Goal: Transaction & Acquisition: Purchase product/service

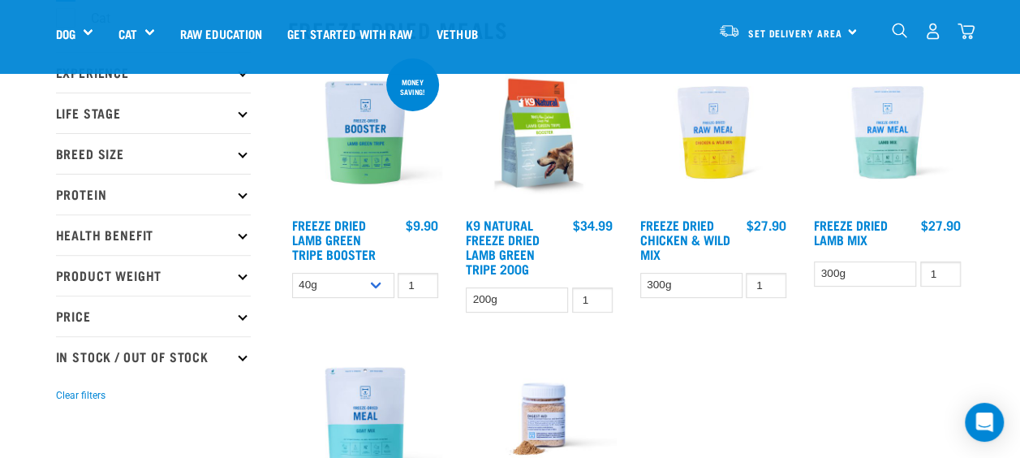
scroll to position [162, 0]
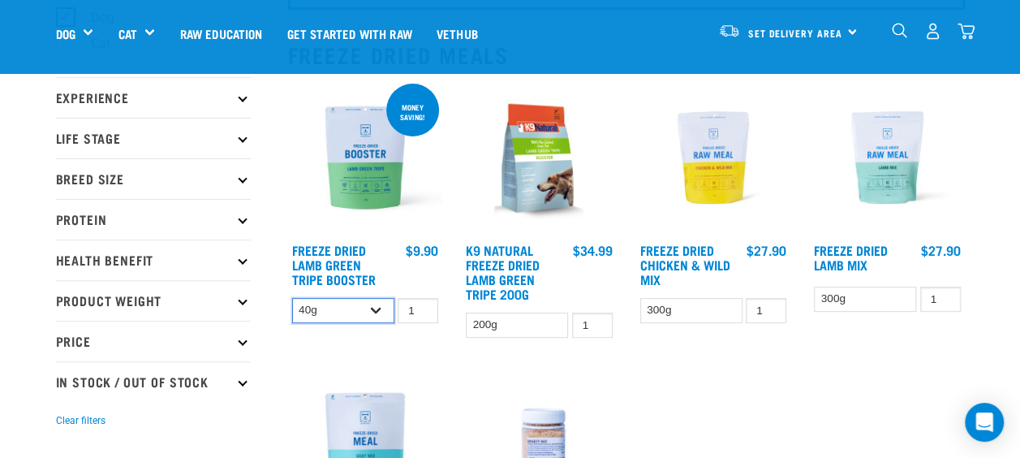
click at [376, 308] on select "40g 200g" at bounding box center [343, 310] width 102 height 25
select select "348055"
click at [292, 298] on select "40g 200g" at bounding box center [343, 310] width 102 height 25
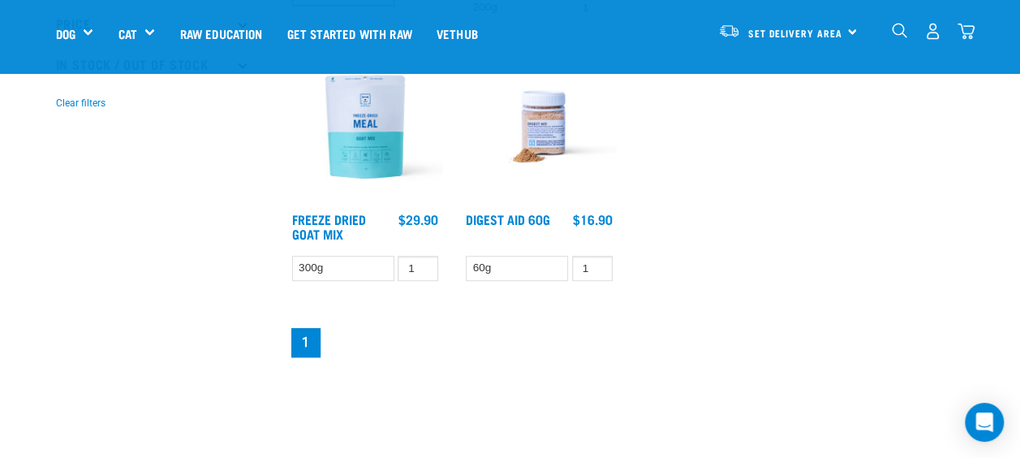
scroll to position [487, 0]
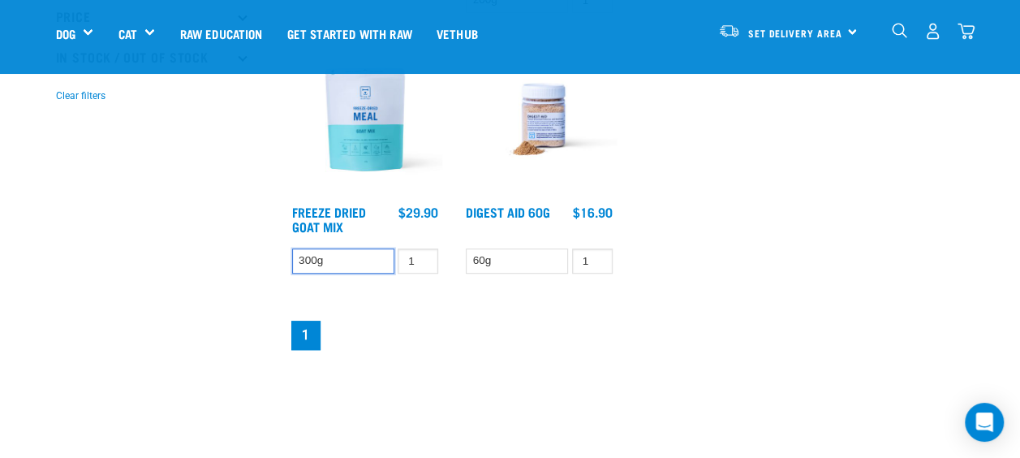
click at [364, 255] on select "300g" at bounding box center [343, 260] width 102 height 25
click at [344, 208] on link "Freeze Dried Goat Mix" at bounding box center [329, 219] width 74 height 22
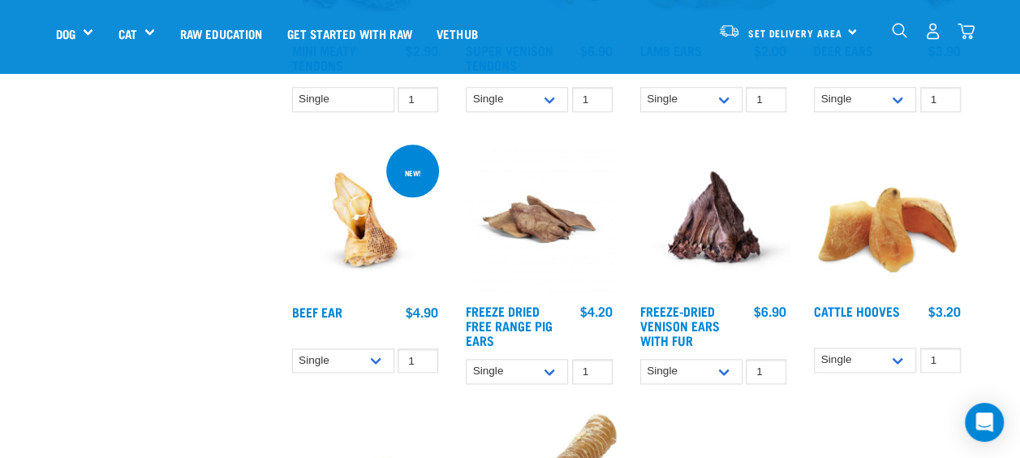
scroll to position [812, 0]
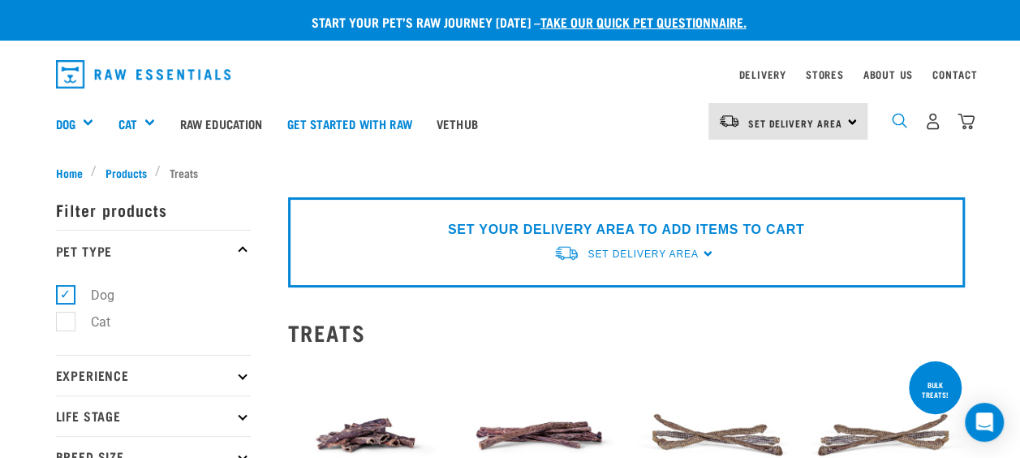
click at [901, 117] on img "dropdown navigation" at bounding box center [899, 120] width 15 height 15
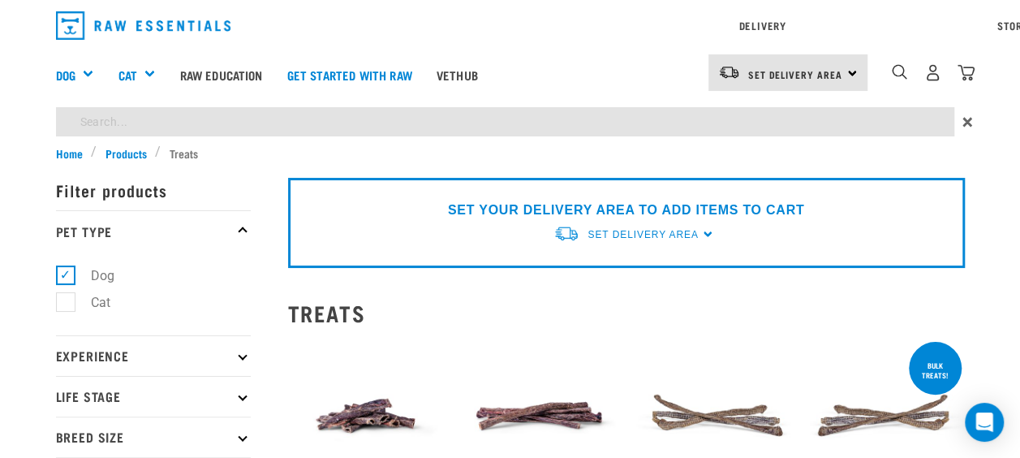
type input "treats"
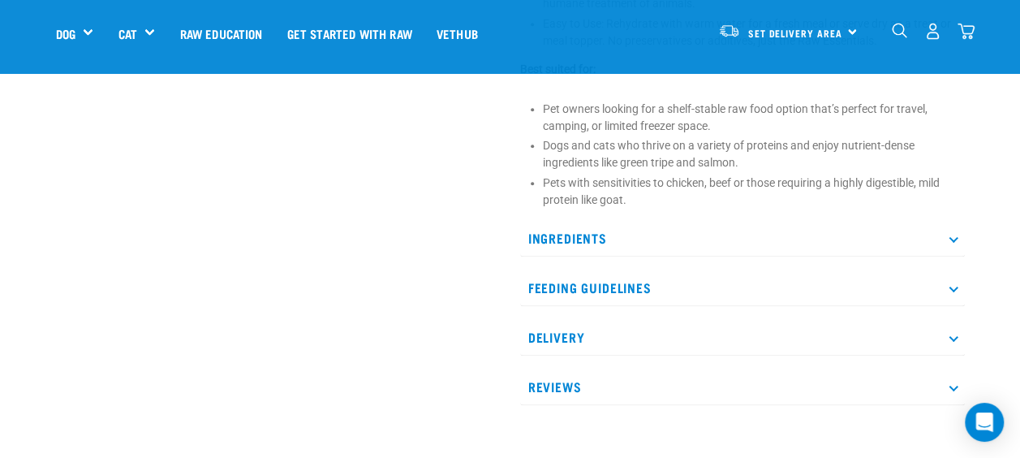
scroll to position [974, 0]
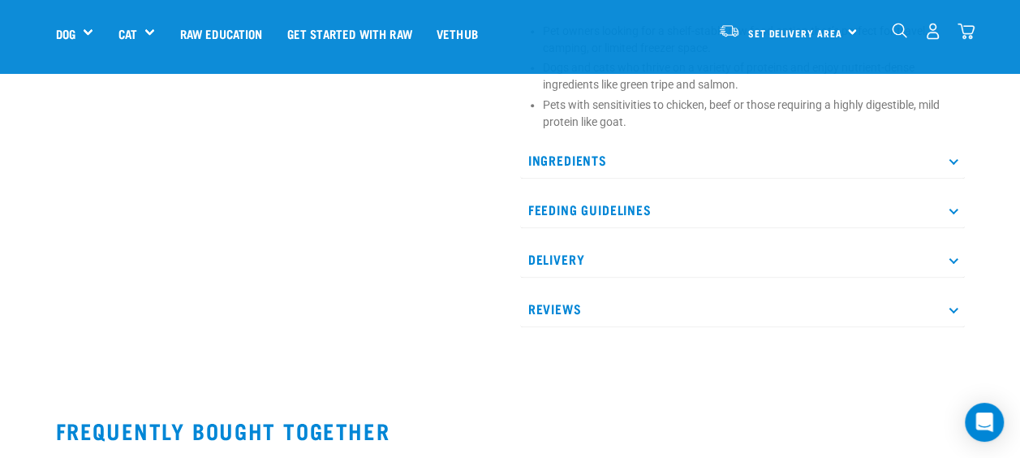
click at [585, 166] on p "Ingredients" at bounding box center [742, 160] width 445 height 37
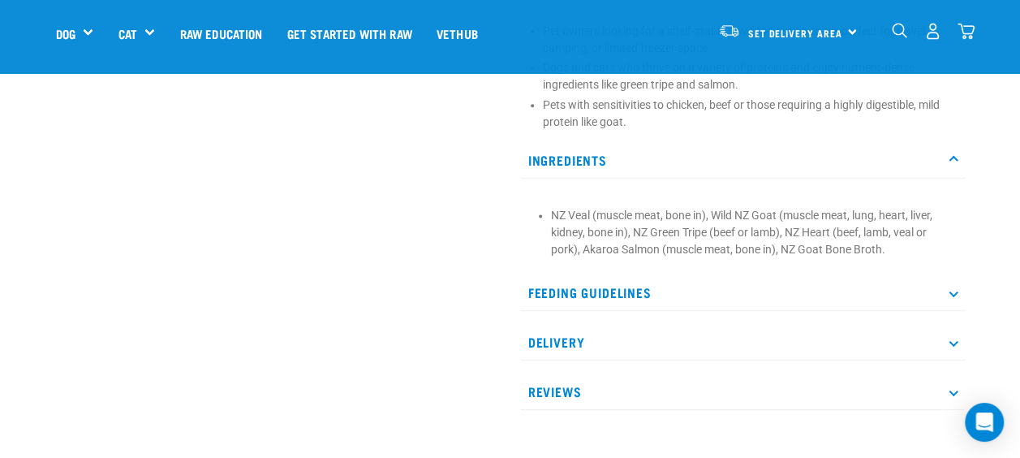
click at [656, 162] on p "Ingredients" at bounding box center [742, 160] width 445 height 37
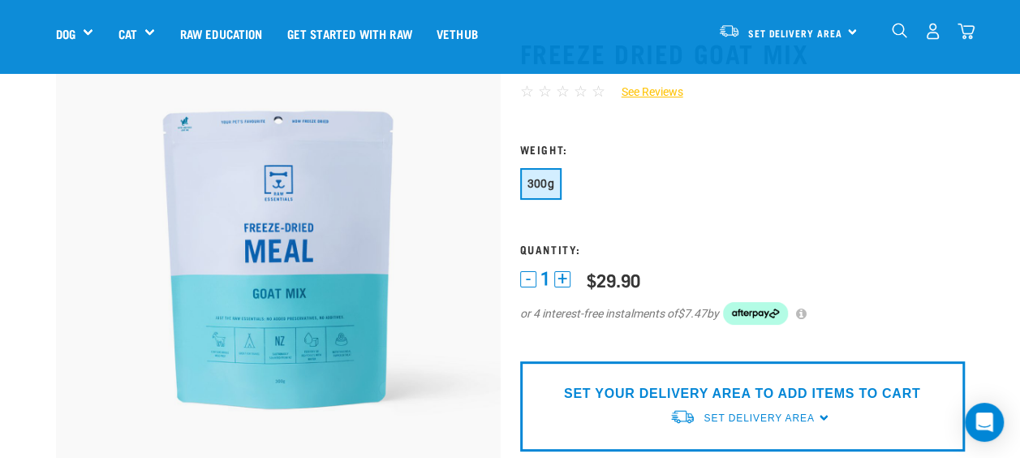
scroll to position [0, 0]
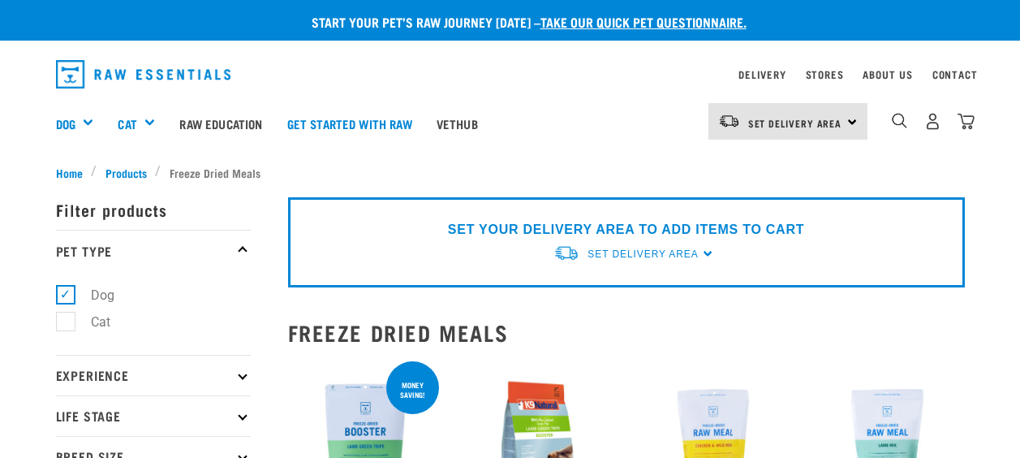
select select "348055"
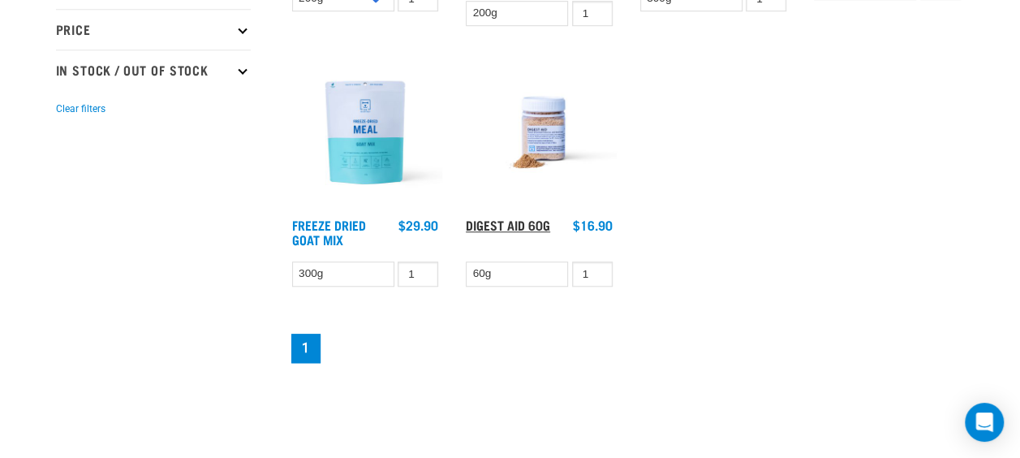
click at [531, 224] on link "Digest Aid 60g" at bounding box center [508, 224] width 84 height 7
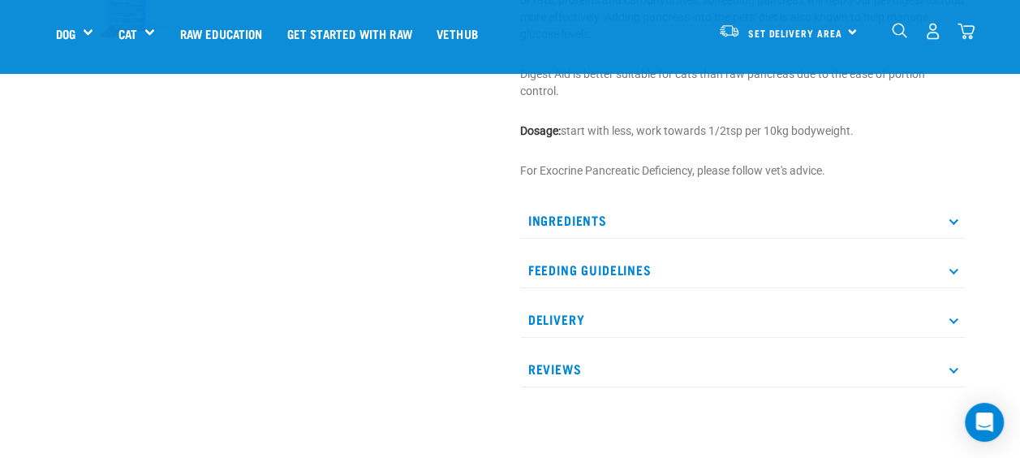
scroll to position [649, 0]
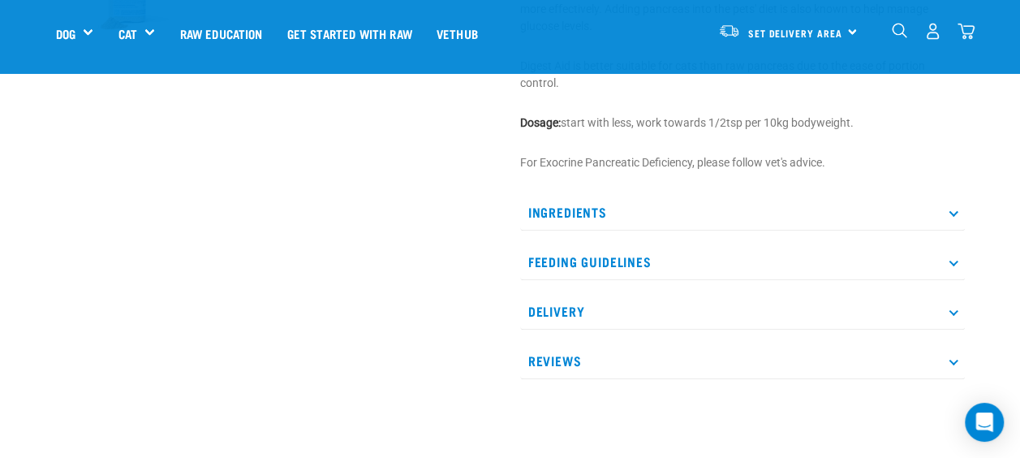
click at [581, 213] on p "Ingredients" at bounding box center [742, 212] width 445 height 37
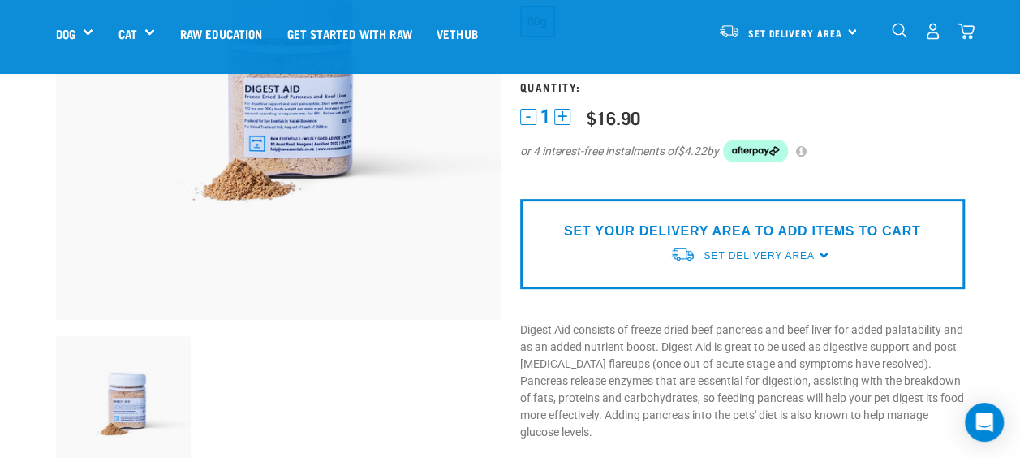
scroll to position [0, 0]
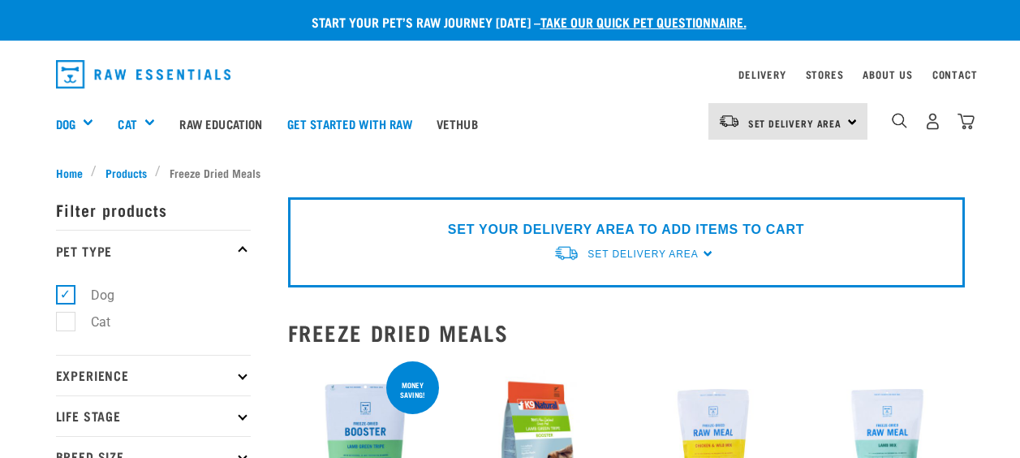
select select "348055"
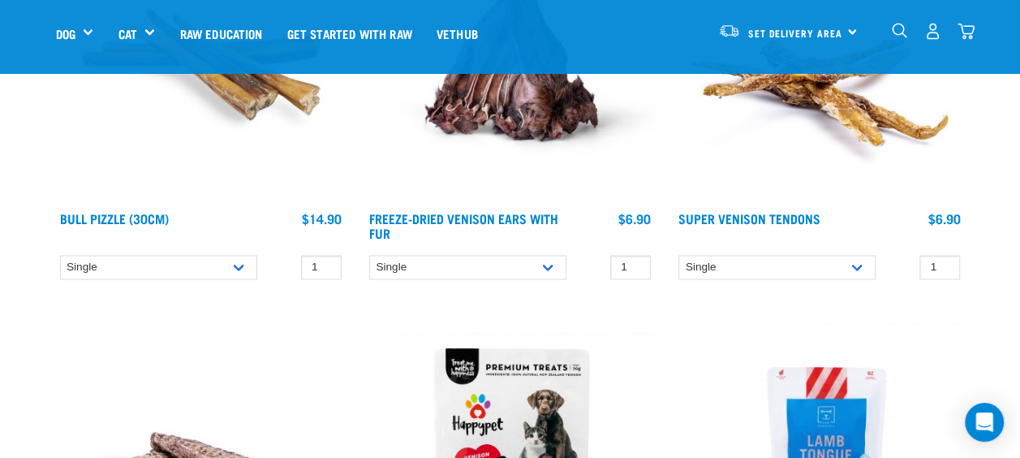
scroll to position [4626, 0]
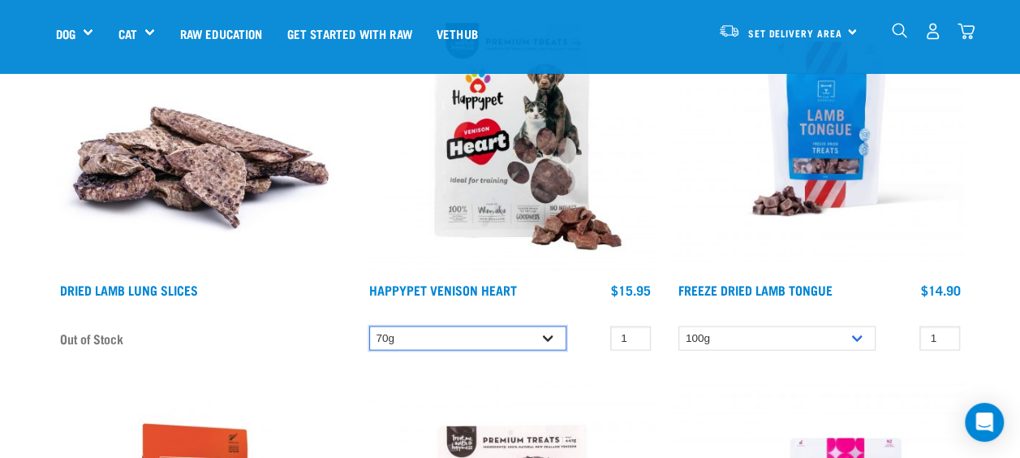
click at [536, 338] on select "70g" at bounding box center [467, 338] width 197 height 25
click at [537, 338] on select "70g" at bounding box center [467, 338] width 197 height 25
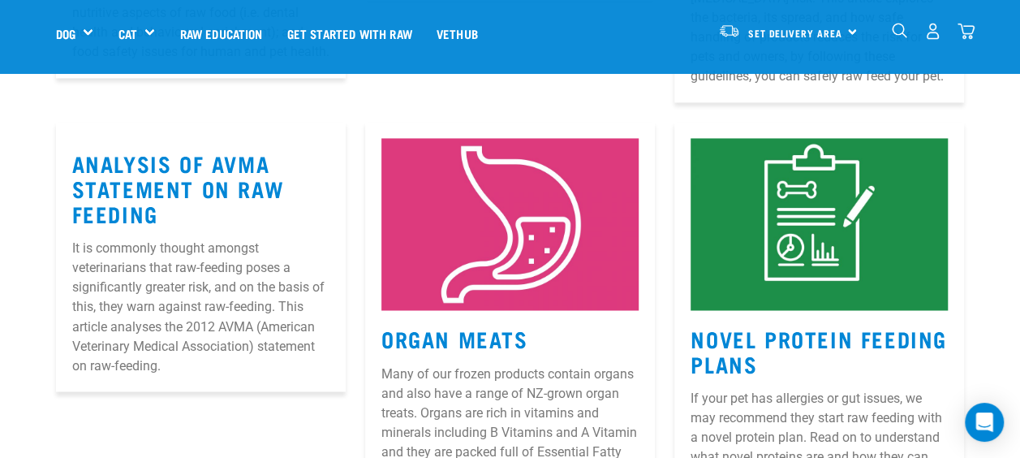
scroll to position [13309, 0]
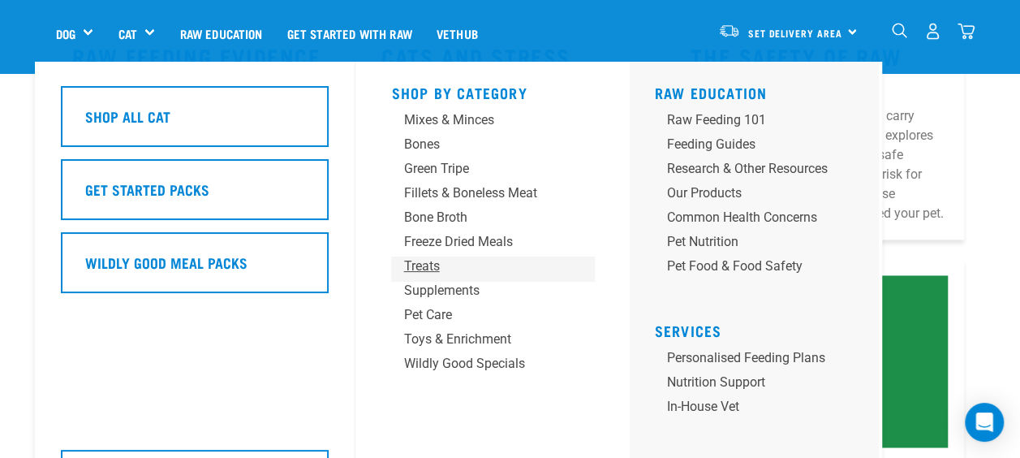
click at [428, 263] on div "Treats" at bounding box center [479, 265] width 152 height 19
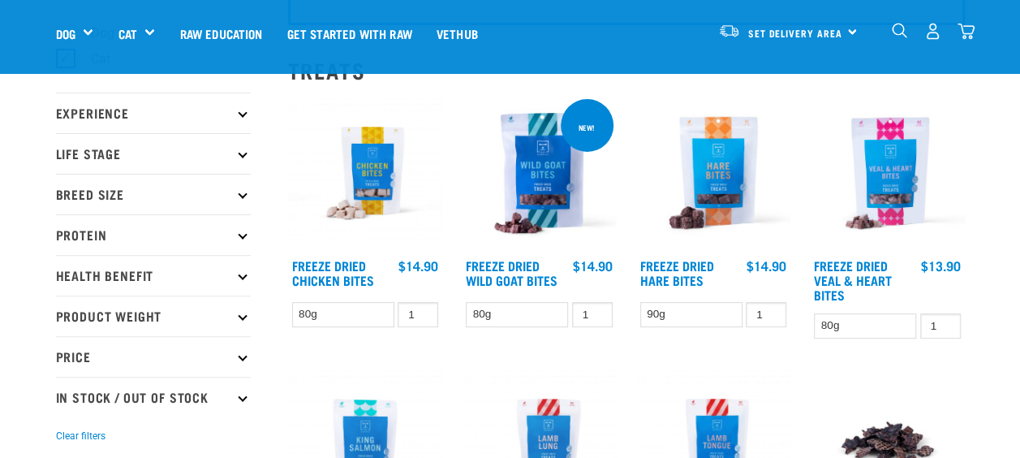
scroll to position [162, 0]
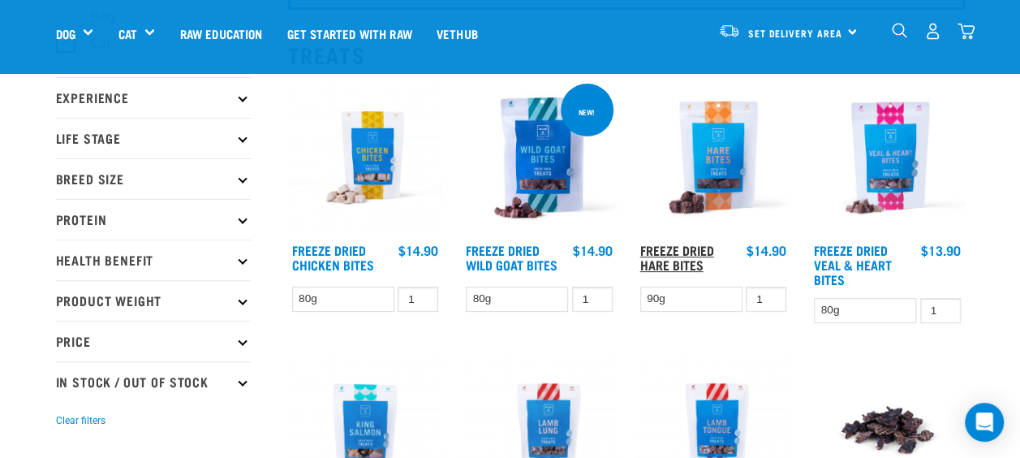
click at [682, 258] on link "Freeze Dried Hare Bites" at bounding box center [677, 257] width 74 height 22
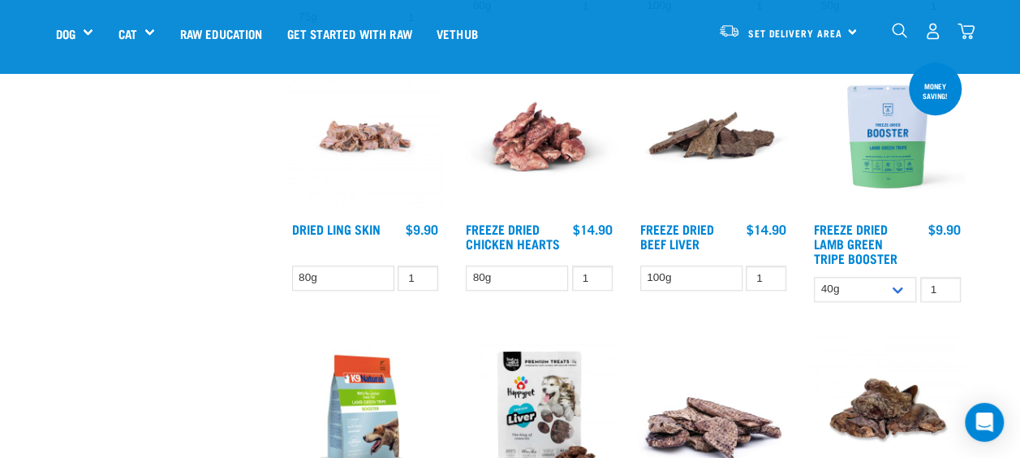
scroll to position [730, 0]
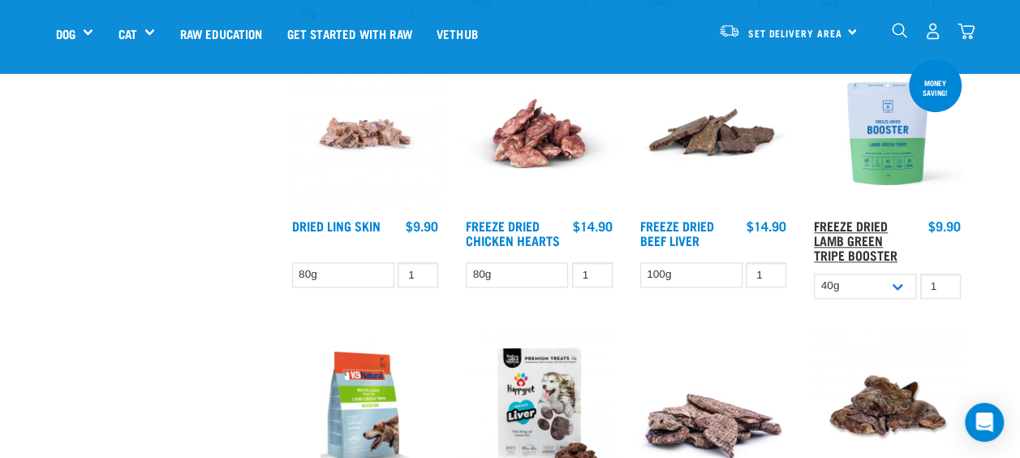
click at [849, 222] on link "Freeze Dried Lamb Green Tripe Booster" at bounding box center [856, 240] width 84 height 37
